Goal: Find specific page/section: Find specific page/section

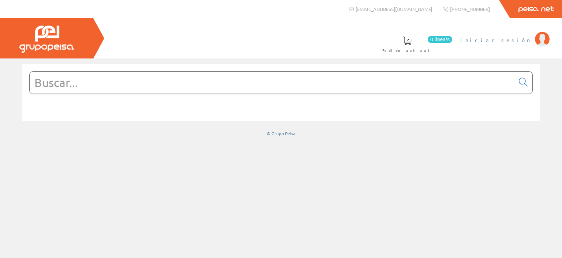
click at [518, 40] on span "Iniciar sesión" at bounding box center [495, 39] width 71 height 7
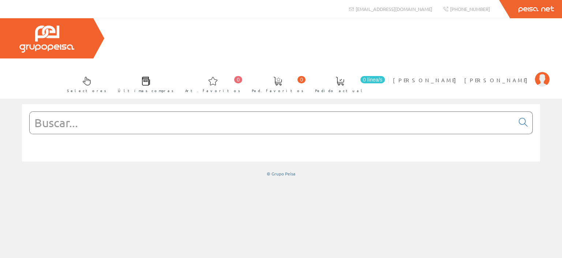
paste input "TK-6U9-5LM"
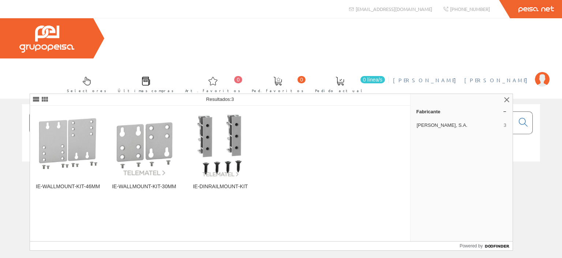
type input "TK-6U9-5LM"
click at [496, 76] on span "[PERSON_NAME] [PERSON_NAME]" at bounding box center [462, 79] width 138 height 7
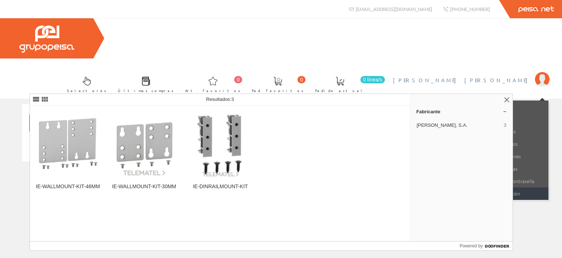
click at [518, 188] on link "Cerrar sesión" at bounding box center [512, 194] width 71 height 12
